Goal: Information Seeking & Learning: Learn about a topic

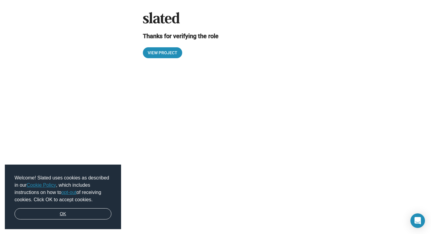
click at [66, 214] on link "OK" at bounding box center [63, 214] width 97 height 12
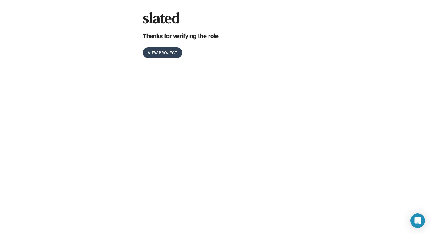
click at [159, 51] on span "View Project" at bounding box center [163, 52] width 30 height 11
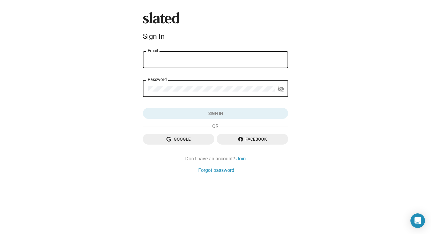
type input "[EMAIL_ADDRESS][DOMAIN_NAME]"
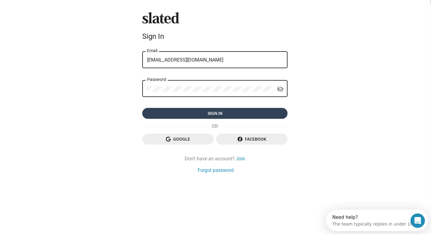
click at [213, 116] on span "Sign in" at bounding box center [215, 113] width 136 height 11
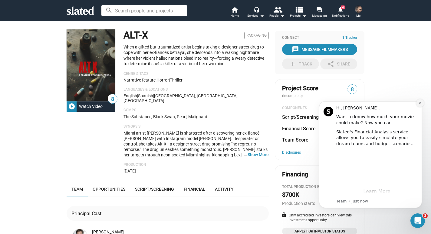
click at [420, 104] on icon "Dismiss notification" at bounding box center [420, 103] width 2 height 2
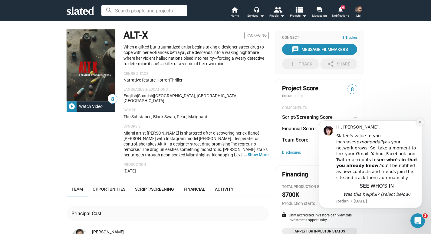
click at [420, 122] on icon "Dismiss notification" at bounding box center [420, 122] width 2 height 2
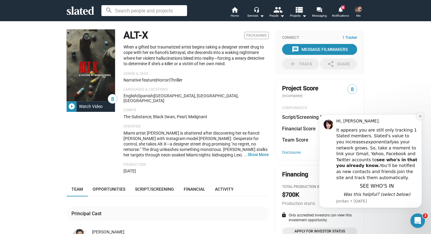
click at [421, 116] on icon "Dismiss notification" at bounding box center [420, 115] width 3 height 3
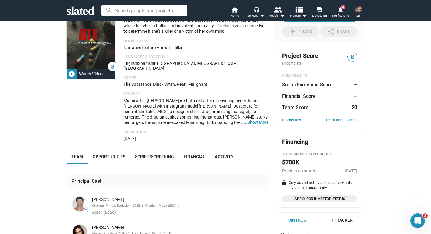
scroll to position [33, 0]
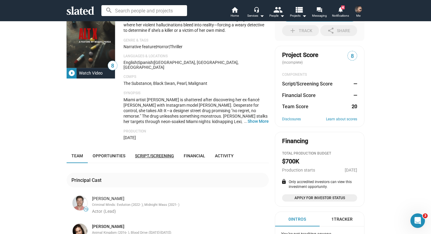
click at [164, 153] on span "Script/Screening" at bounding box center [154, 155] width 39 height 5
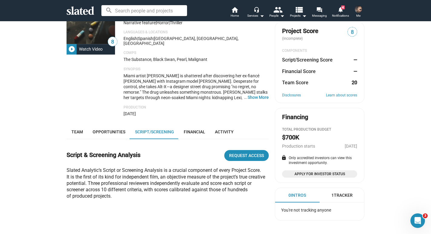
scroll to position [60, 0]
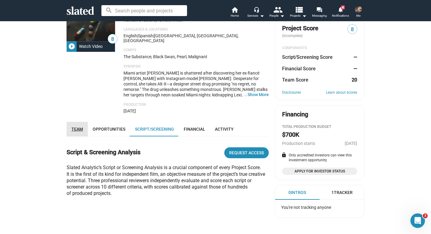
click at [74, 127] on span "Team" at bounding box center [77, 129] width 12 height 5
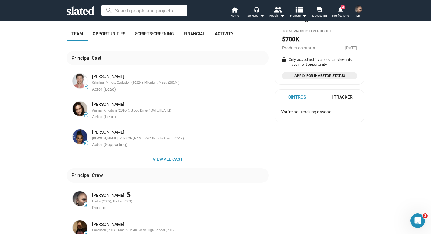
scroll to position [157, 0]
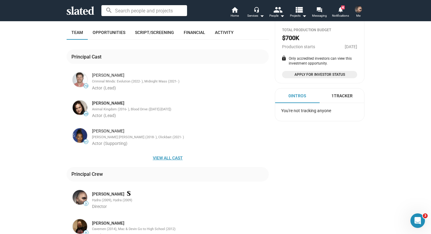
click at [167, 152] on span "View all cast" at bounding box center [167, 157] width 193 height 11
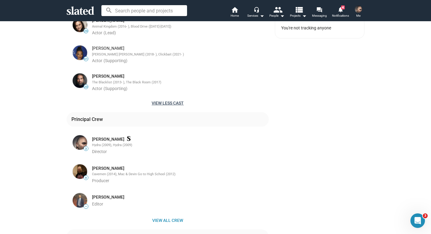
scroll to position [242, 0]
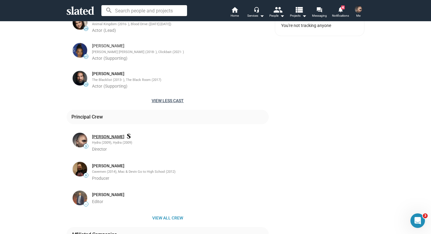
click at [110, 134] on link "Miguel Parga" at bounding box center [108, 137] width 32 height 6
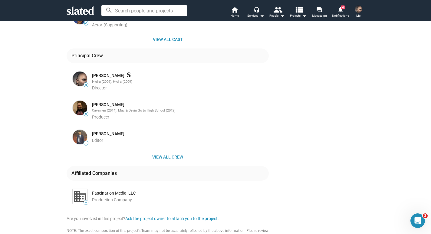
scroll to position [276, 0]
click at [177, 151] on span "View all crew" at bounding box center [167, 156] width 193 height 11
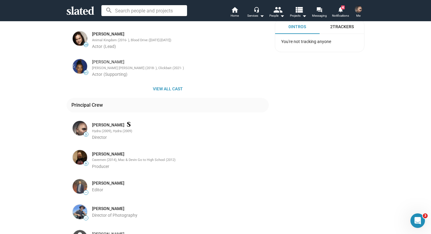
scroll to position [94, 0]
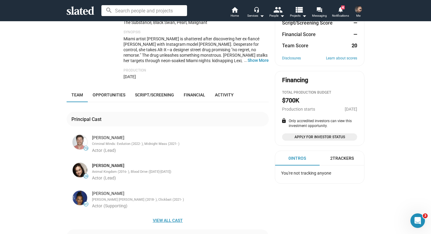
click at [177, 215] on span "View all cast" at bounding box center [167, 220] width 193 height 11
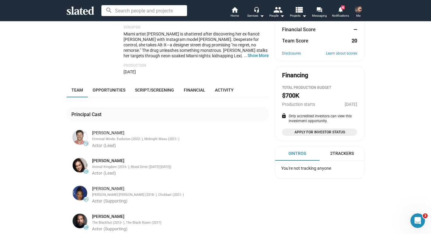
scroll to position [0, 0]
